Goal: Task Accomplishment & Management: Use online tool/utility

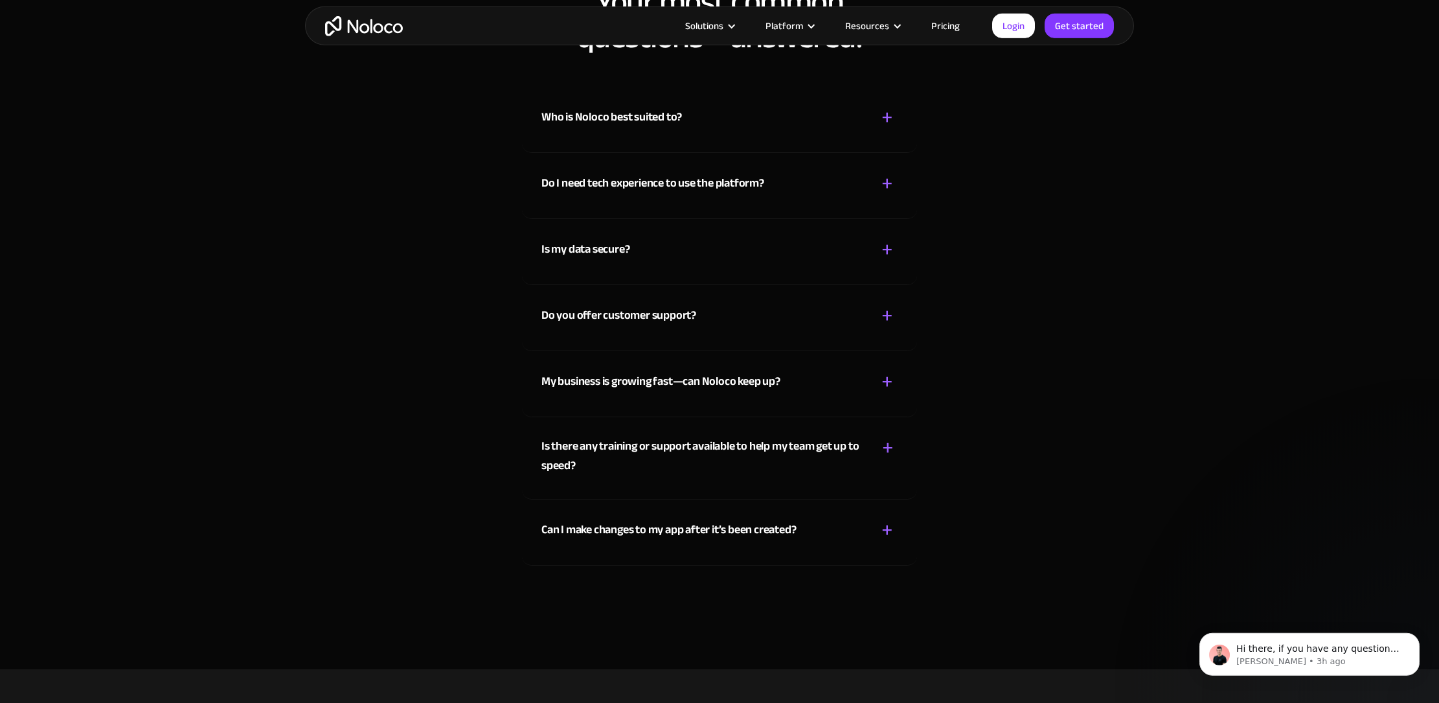
scroll to position [1958, 0]
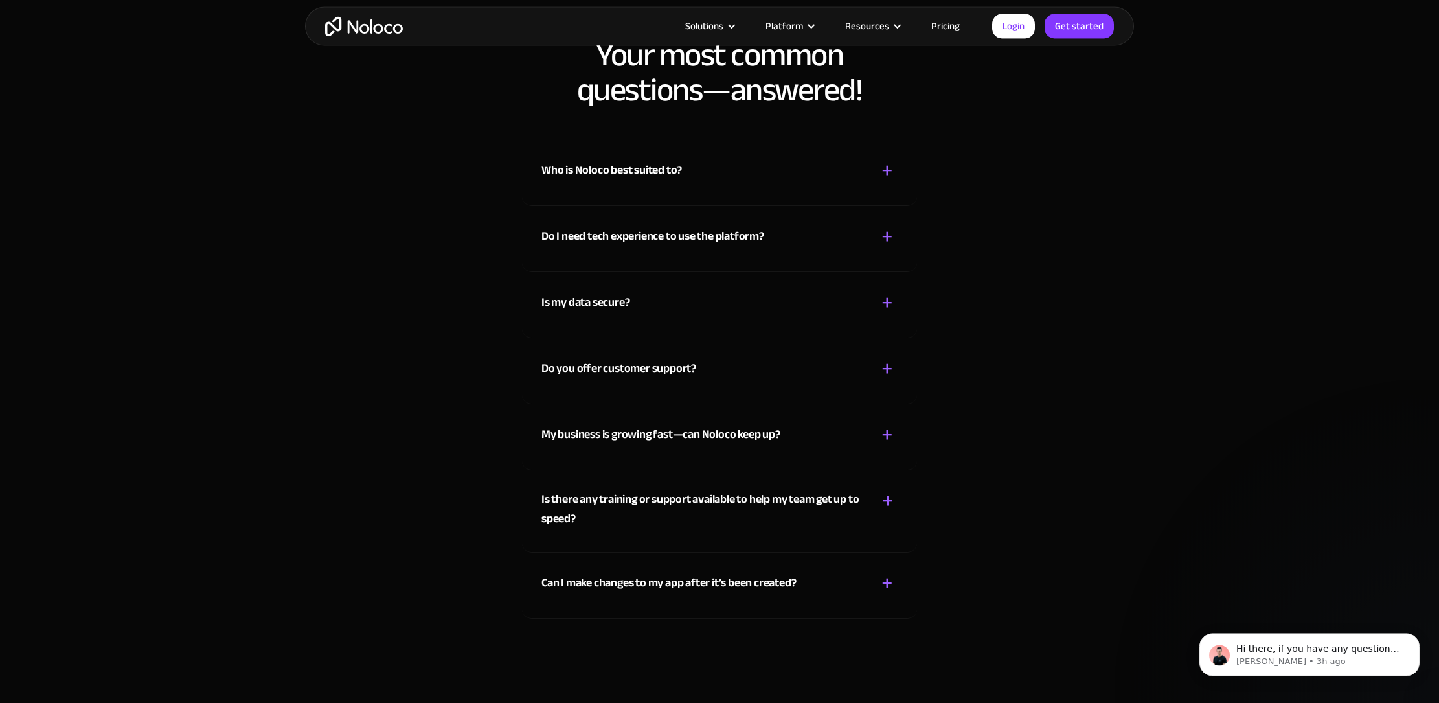
click at [887, 291] on div "+" at bounding box center [887, 302] width 12 height 23
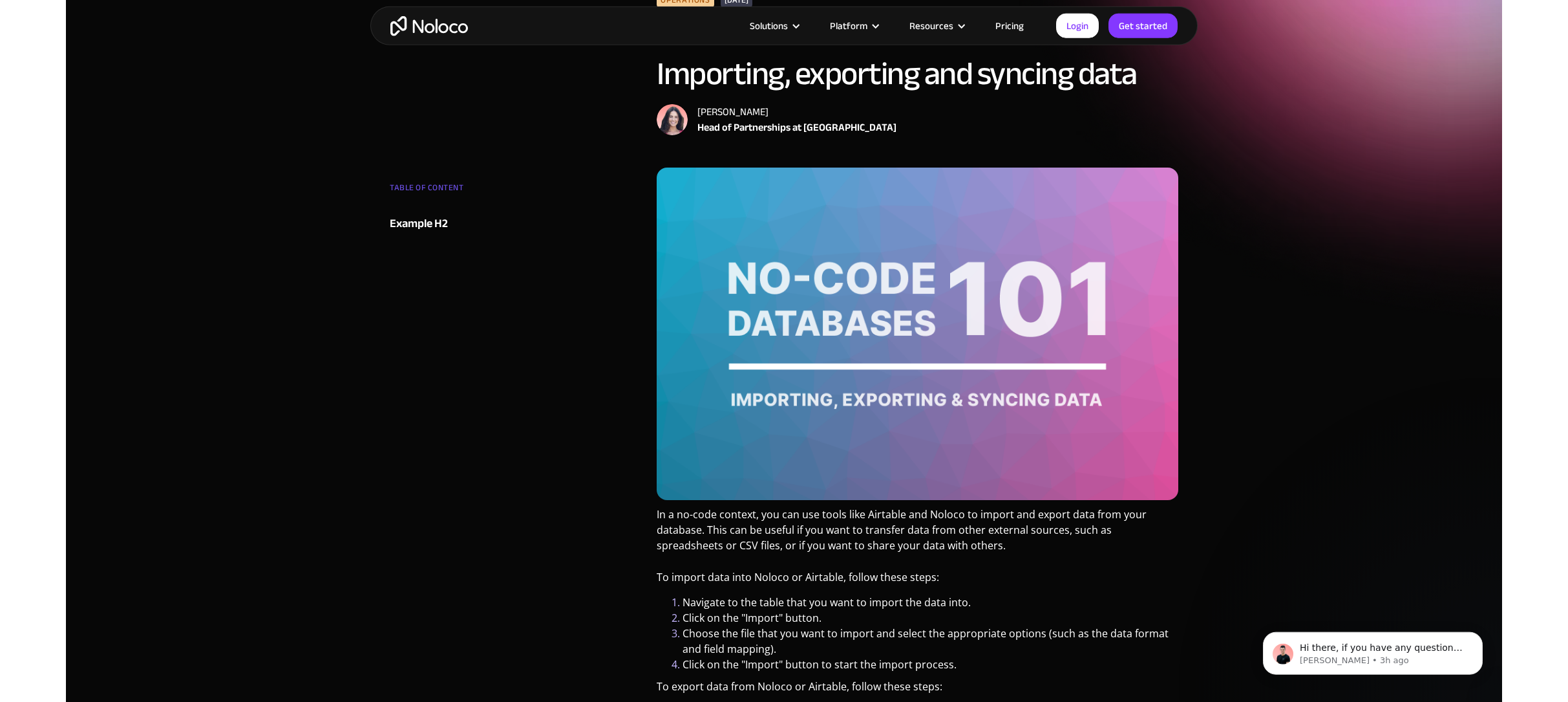
scroll to position [0, 0]
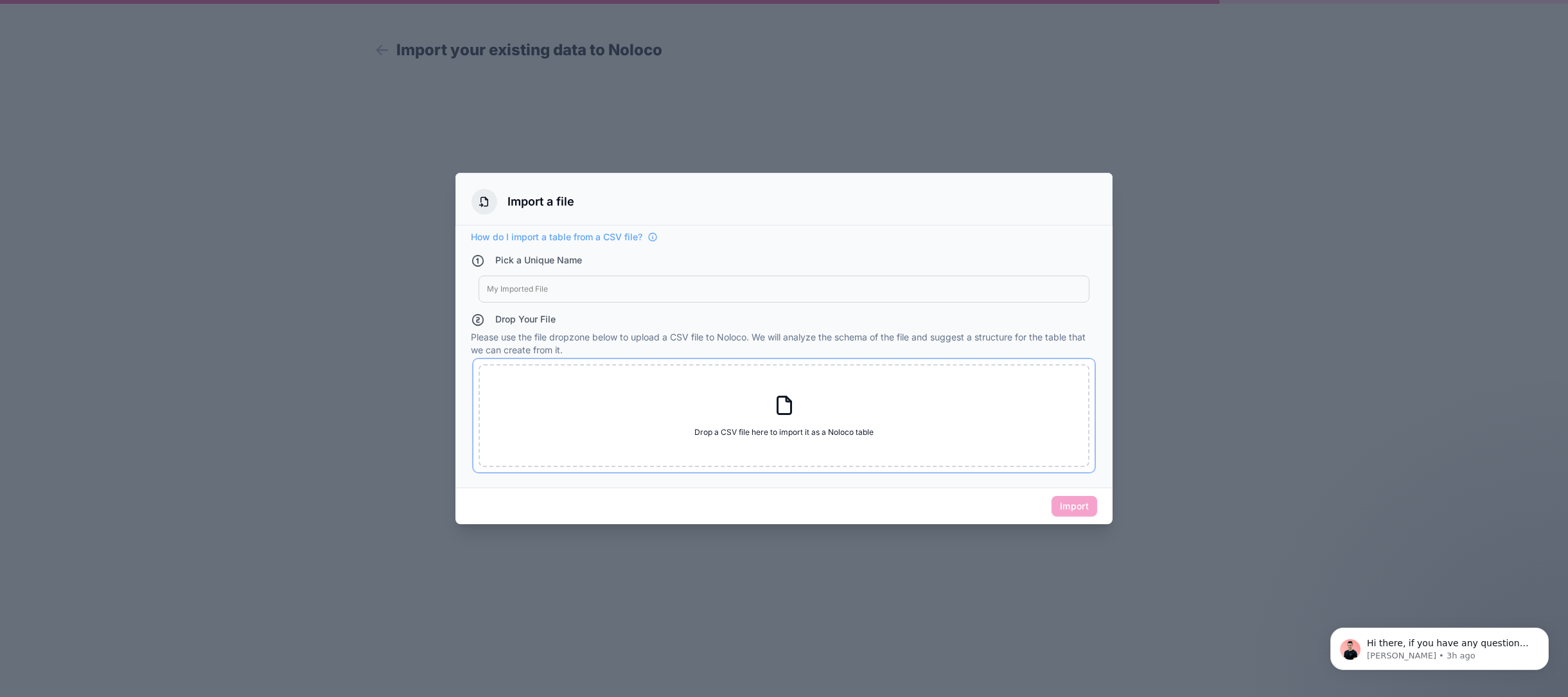
click at [765, 399] on div "Drop a CSV file here to import it as a Noloco table Drop a CSV file here to imp…" at bounding box center [784, 415] width 611 height 103
click at [551, 234] on span "How do I import a table from a CSV file?" at bounding box center [556, 237] width 172 height 13
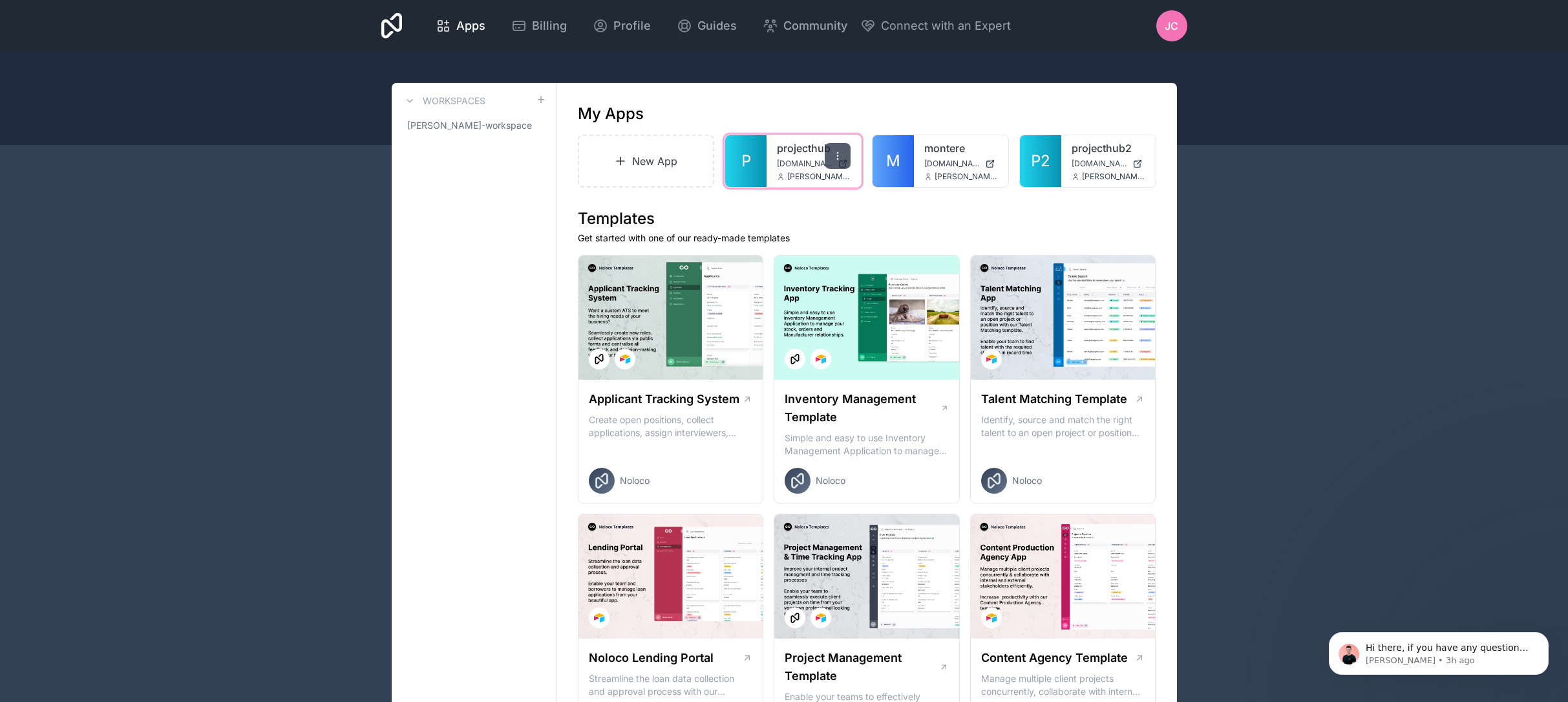
click at [837, 161] on icon at bounding box center [837, 156] width 10 height 10
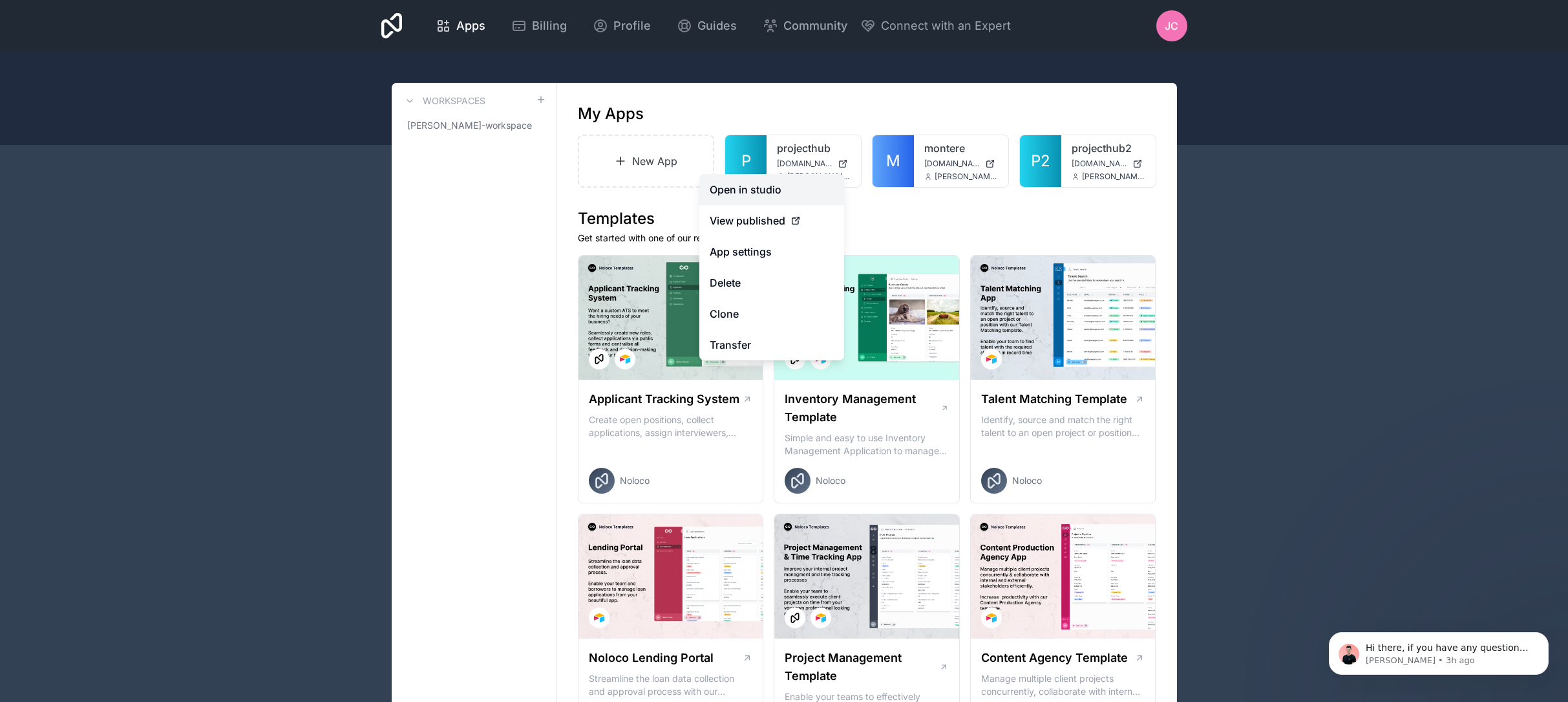
click at [806, 185] on link "Open in studio" at bounding box center [772, 189] width 145 height 31
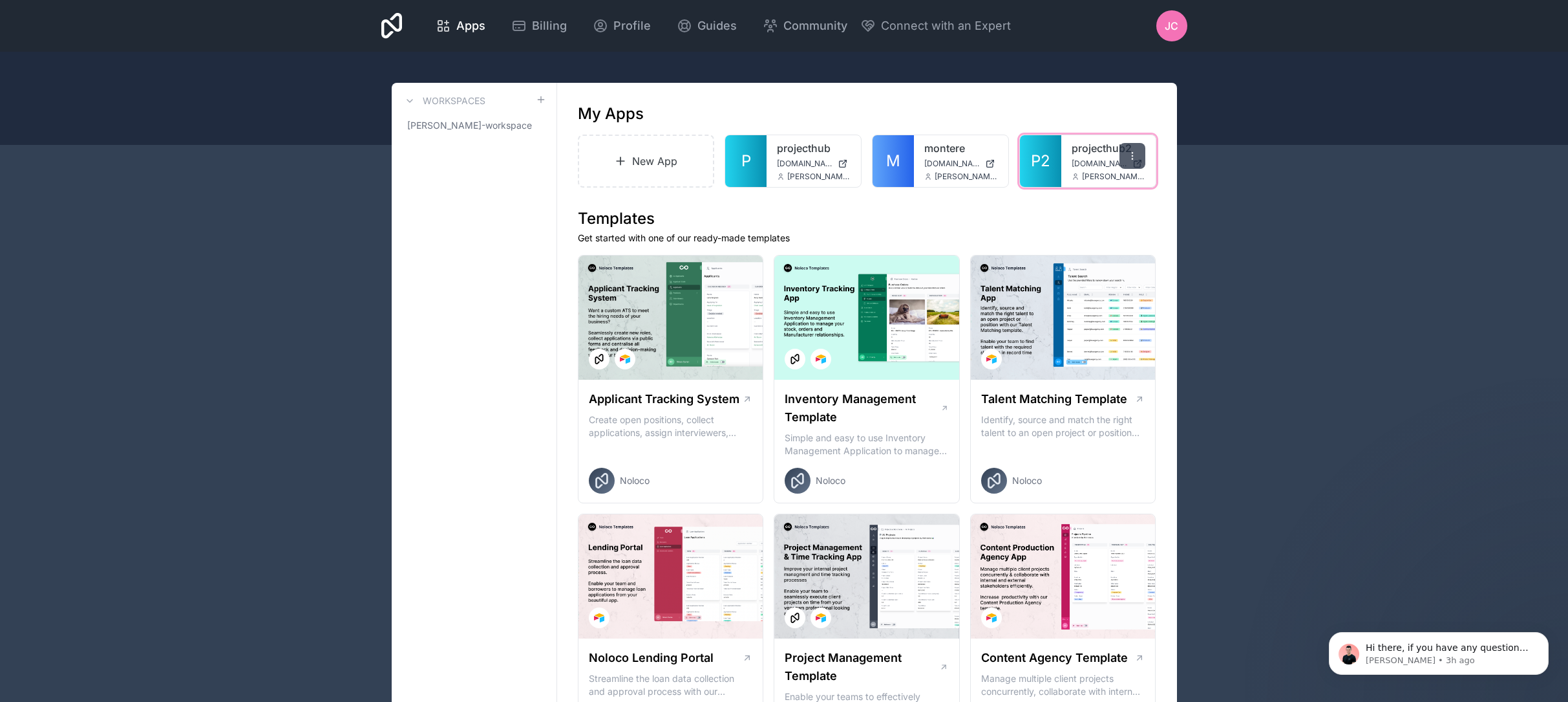
click at [1126, 160] on div at bounding box center [1133, 156] width 26 height 26
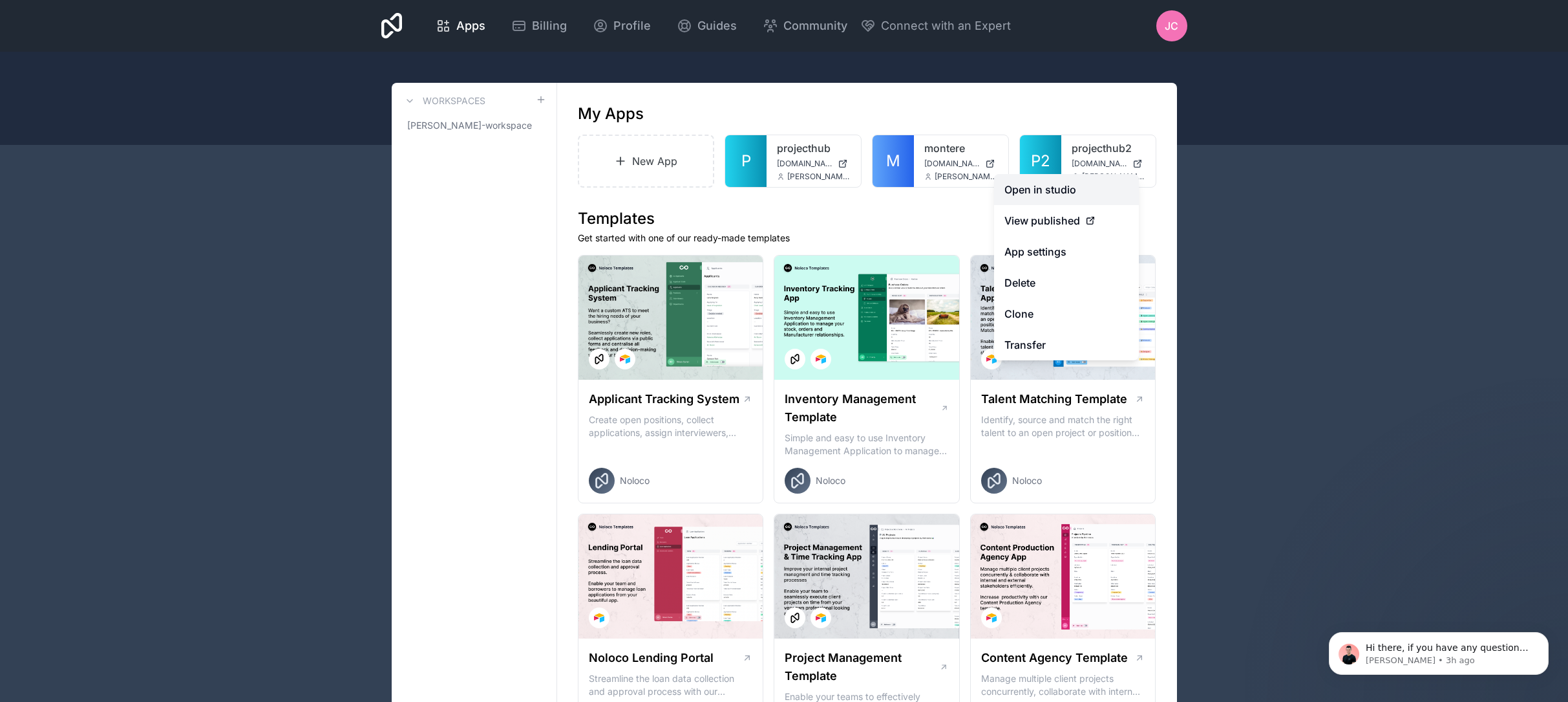
click at [1098, 181] on link "Open in studio" at bounding box center [1066, 189] width 145 height 31
